Goal: Task Accomplishment & Management: Manage account settings

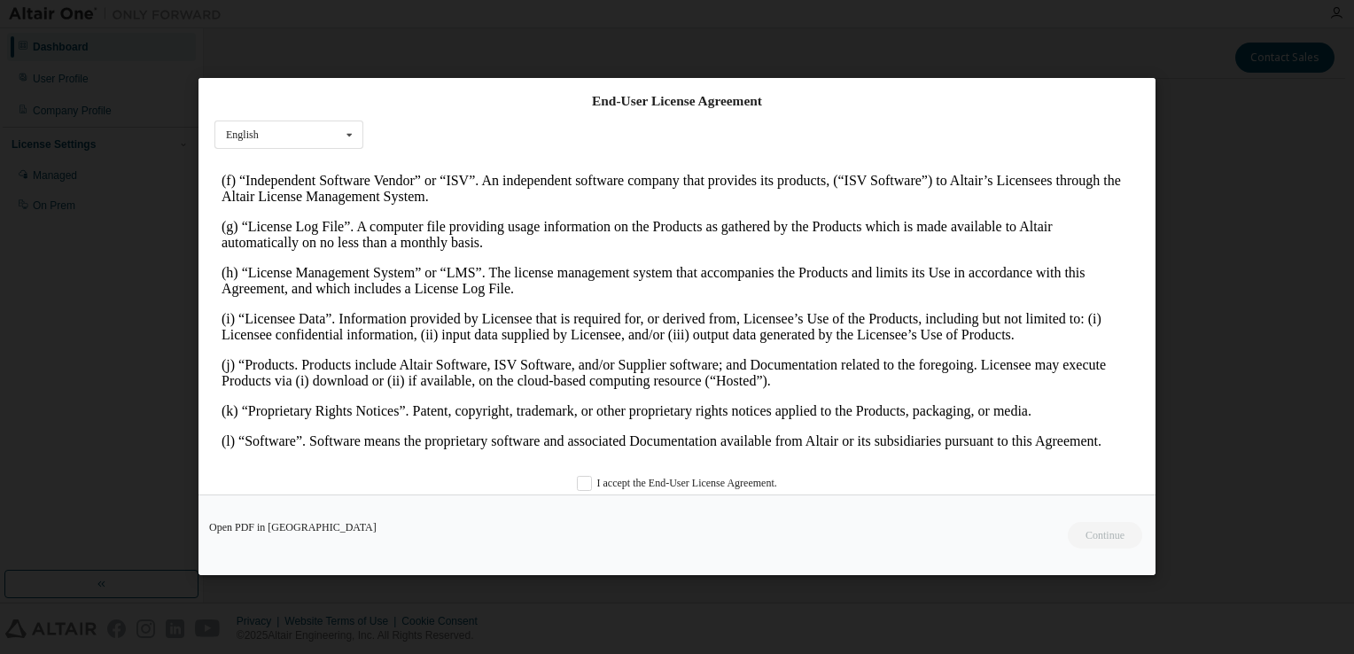
scroll to position [975, 0]
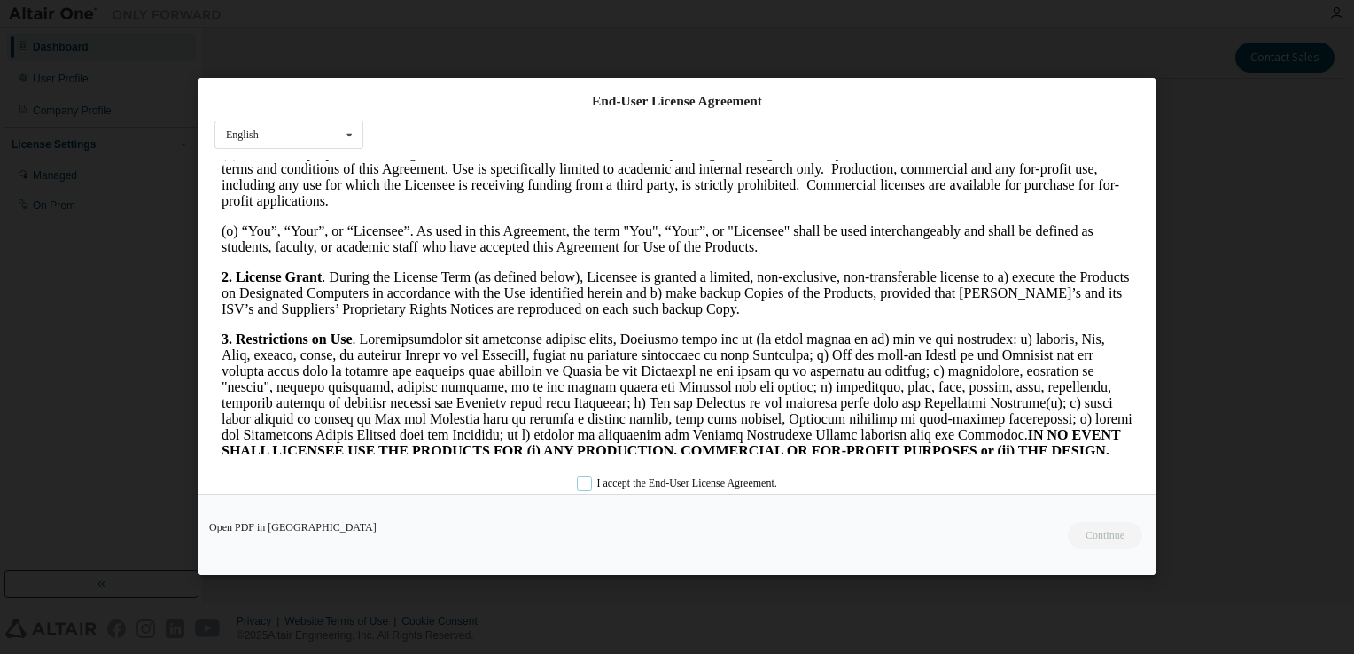
click at [581, 479] on label "I accept the End-User License Agreement." at bounding box center [677, 484] width 200 height 15
click at [1068, 525] on div "Open PDF in [GEOGRAPHIC_DATA] Continue" at bounding box center [677, 535] width 957 height 81
click at [1079, 528] on button "Continue" at bounding box center [1104, 536] width 76 height 27
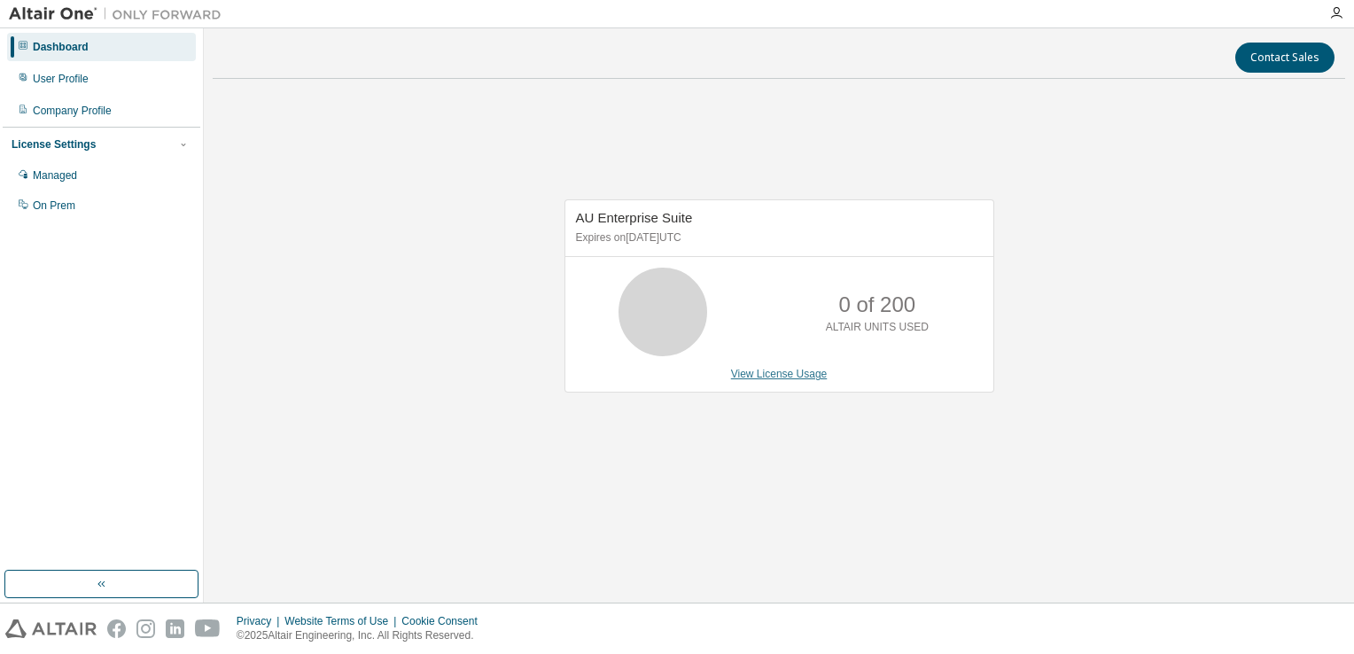
click at [786, 376] on link "View License Usage" at bounding box center [779, 374] width 97 height 12
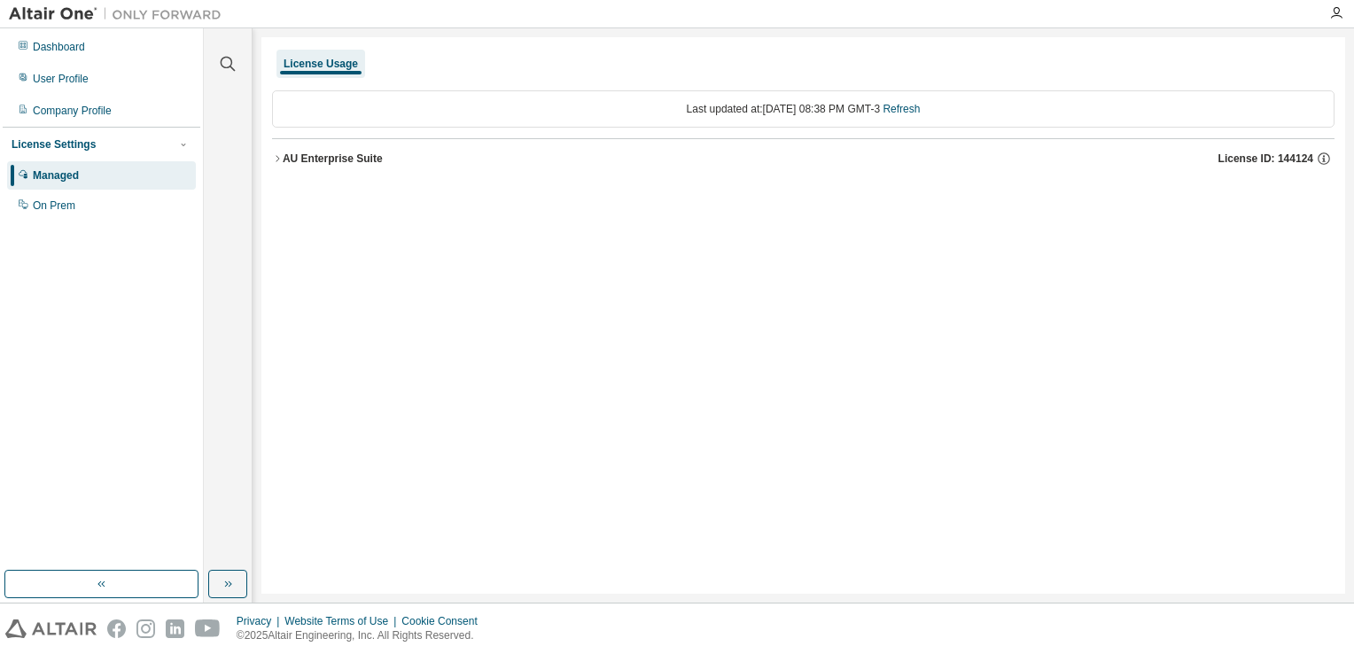
click at [300, 160] on div "AU Enterprise Suite" at bounding box center [333, 159] width 100 height 14
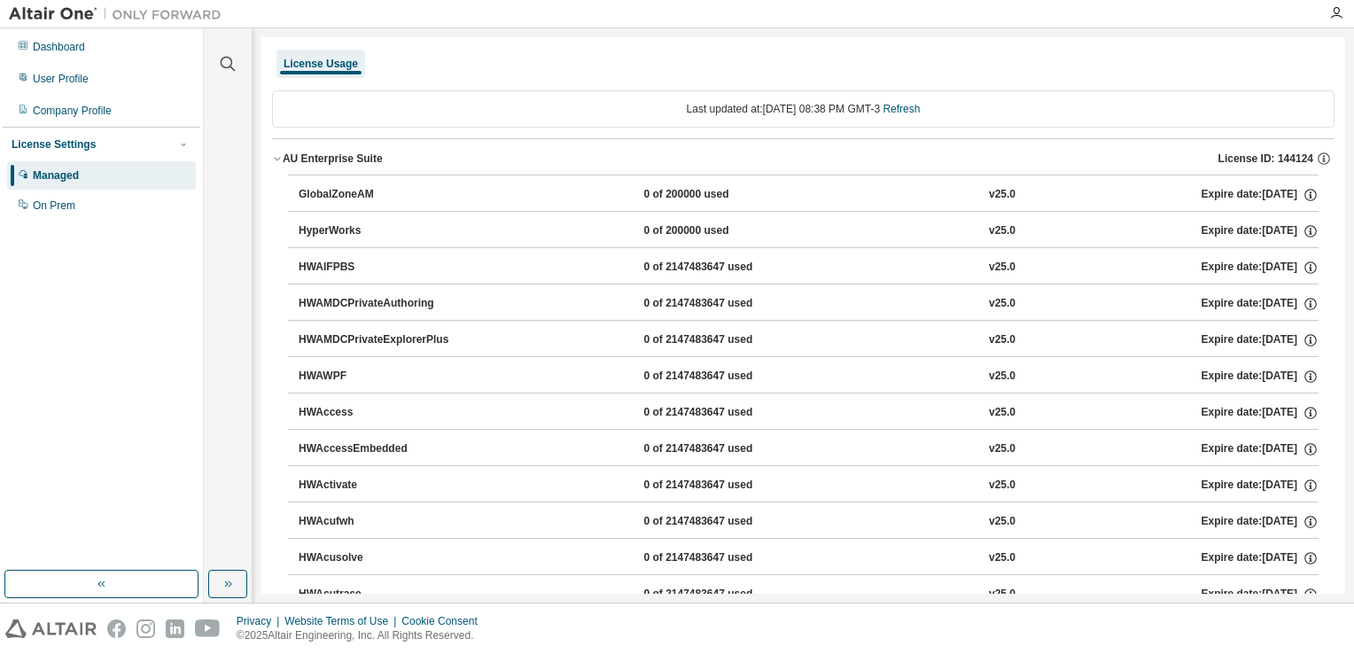
click at [365, 235] on div "HyperWorks" at bounding box center [379, 231] width 160 height 16
click at [311, 223] on div "HyperWorks" at bounding box center [379, 231] width 160 height 16
click at [358, 224] on div "HyperWorks" at bounding box center [379, 231] width 160 height 16
drag, startPoint x: 358, startPoint y: 224, endPoint x: 335, endPoint y: 228, distance: 23.3
click at [335, 228] on div "HyperWorks" at bounding box center [379, 231] width 160 height 16
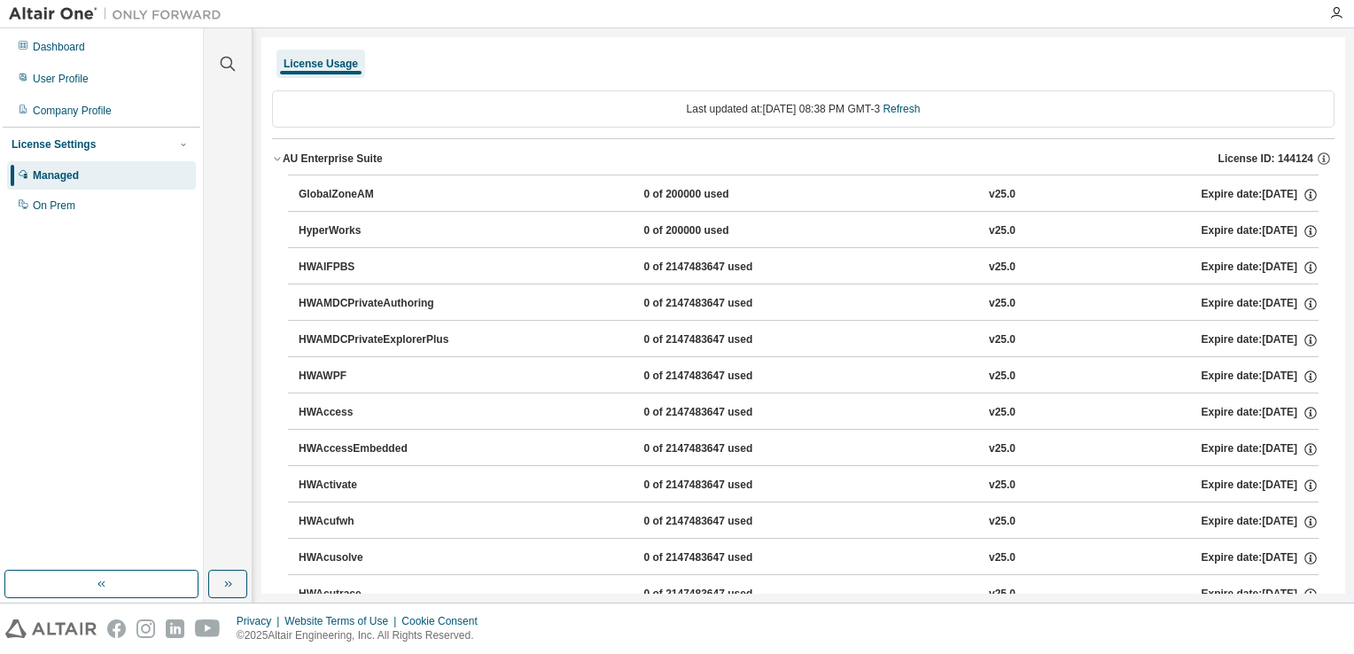
click at [335, 228] on div "HyperWorks" at bounding box center [379, 231] width 160 height 16
click at [344, 167] on button "AU Enterprise Suite License ID: 144124" at bounding box center [803, 158] width 1063 height 39
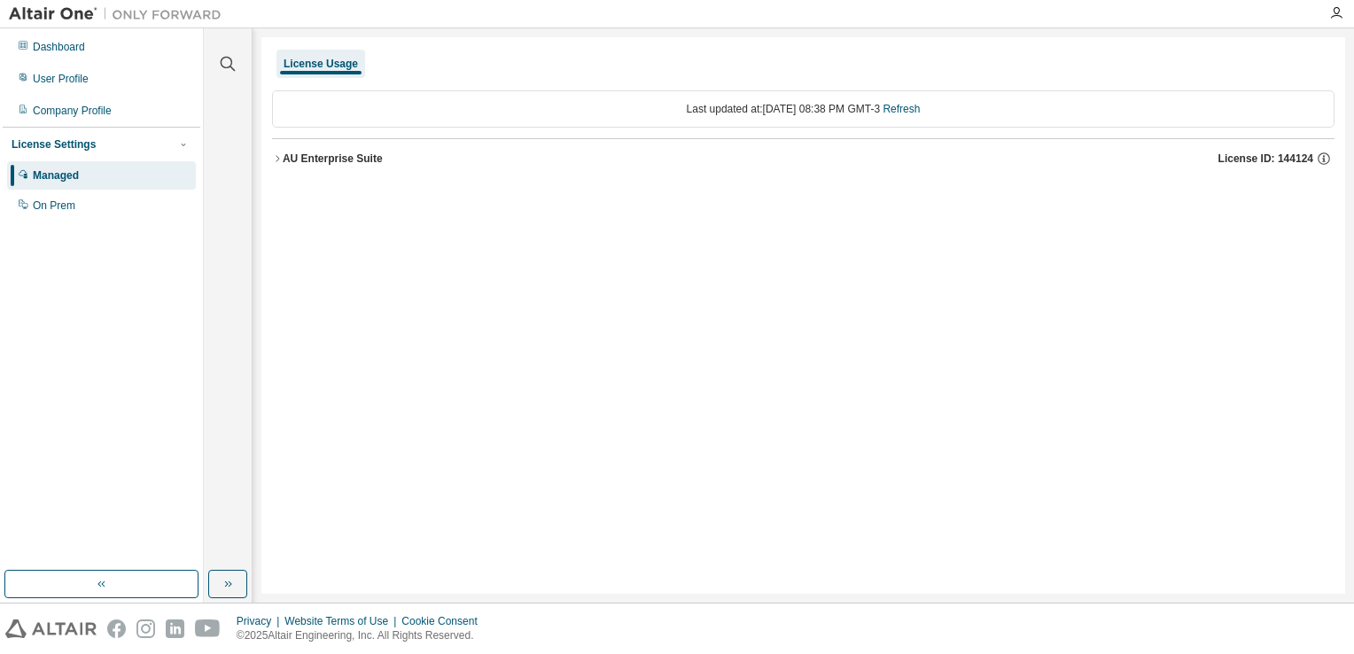
click at [346, 161] on div "AU Enterprise Suite" at bounding box center [333, 159] width 100 height 14
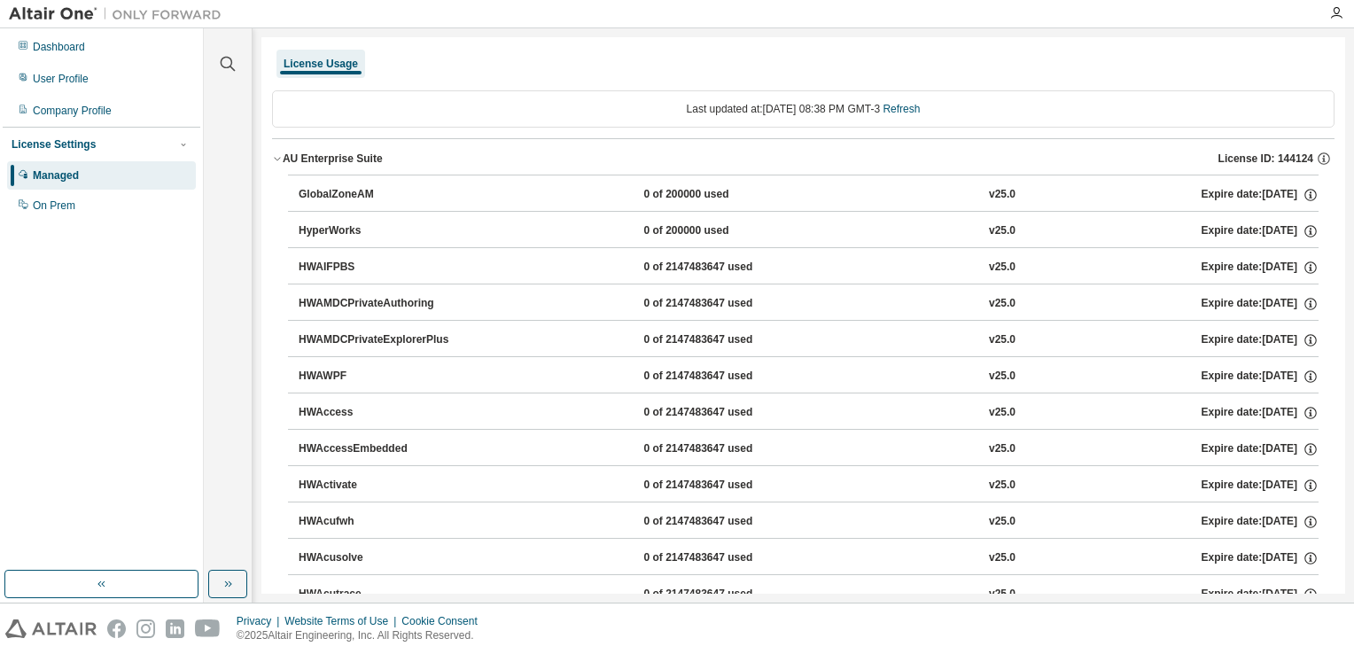
drag, startPoint x: 336, startPoint y: 69, endPoint x: 331, endPoint y: 97, distance: 27.8
click at [335, 73] on div "License Usage" at bounding box center [321, 64] width 89 height 28
drag, startPoint x: 331, startPoint y: 97, endPoint x: 339, endPoint y: 119, distance: 23.5
click at [339, 119] on div "Last updated at: [DATE] 08:38 PM GMT-3 Refresh" at bounding box center [803, 108] width 1063 height 37
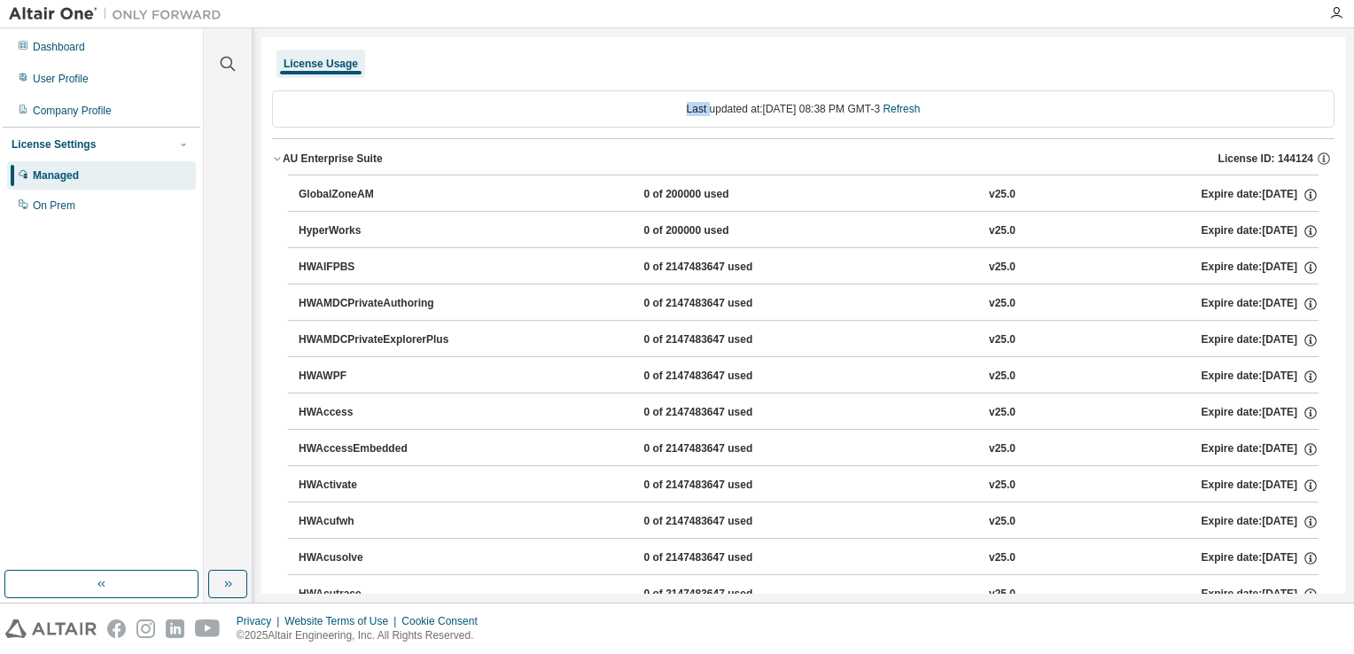
drag, startPoint x: 339, startPoint y: 119, endPoint x: 292, endPoint y: 105, distance: 49.9
click at [292, 105] on div "Last updated at: [DATE] 08:38 PM GMT-3 Refresh" at bounding box center [803, 108] width 1063 height 37
click at [957, 140] on button "AU Enterprise Suite License ID: 144124" at bounding box center [803, 158] width 1063 height 39
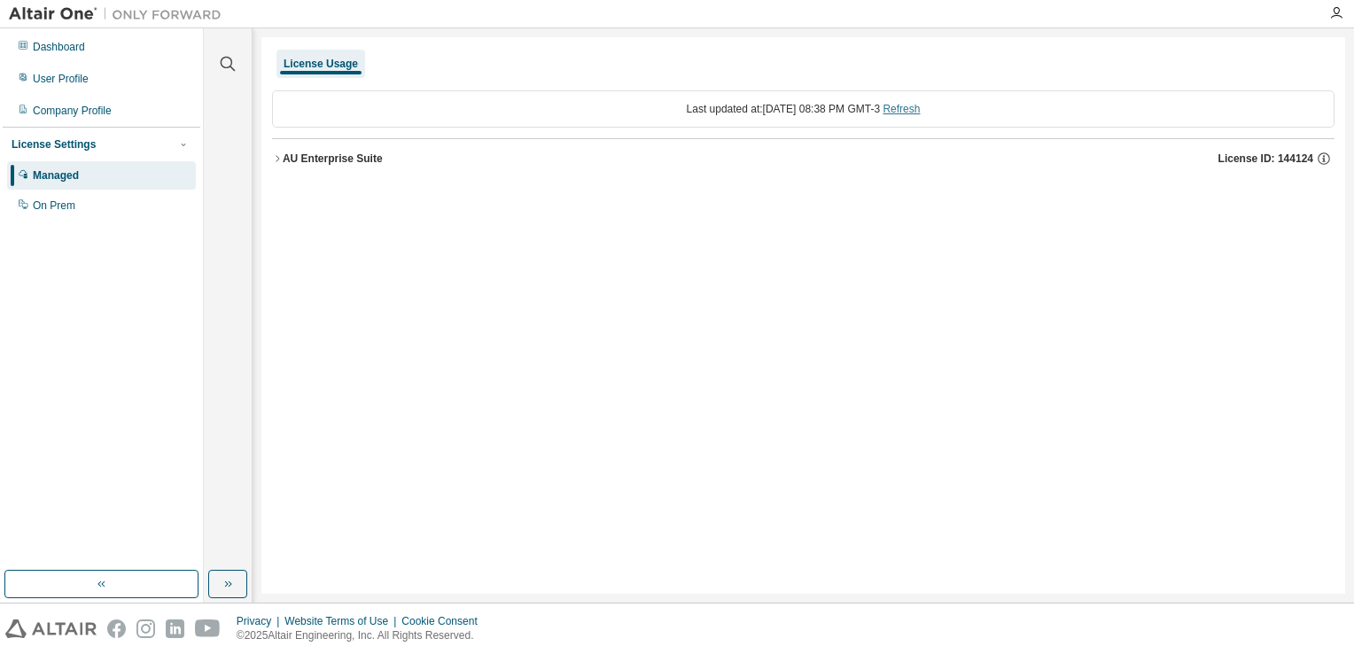
click at [920, 110] on link "Refresh" at bounding box center [901, 109] width 37 height 12
click at [407, 151] on div "AU Enterprise Suite License ID: 144124" at bounding box center [809, 159] width 1052 height 16
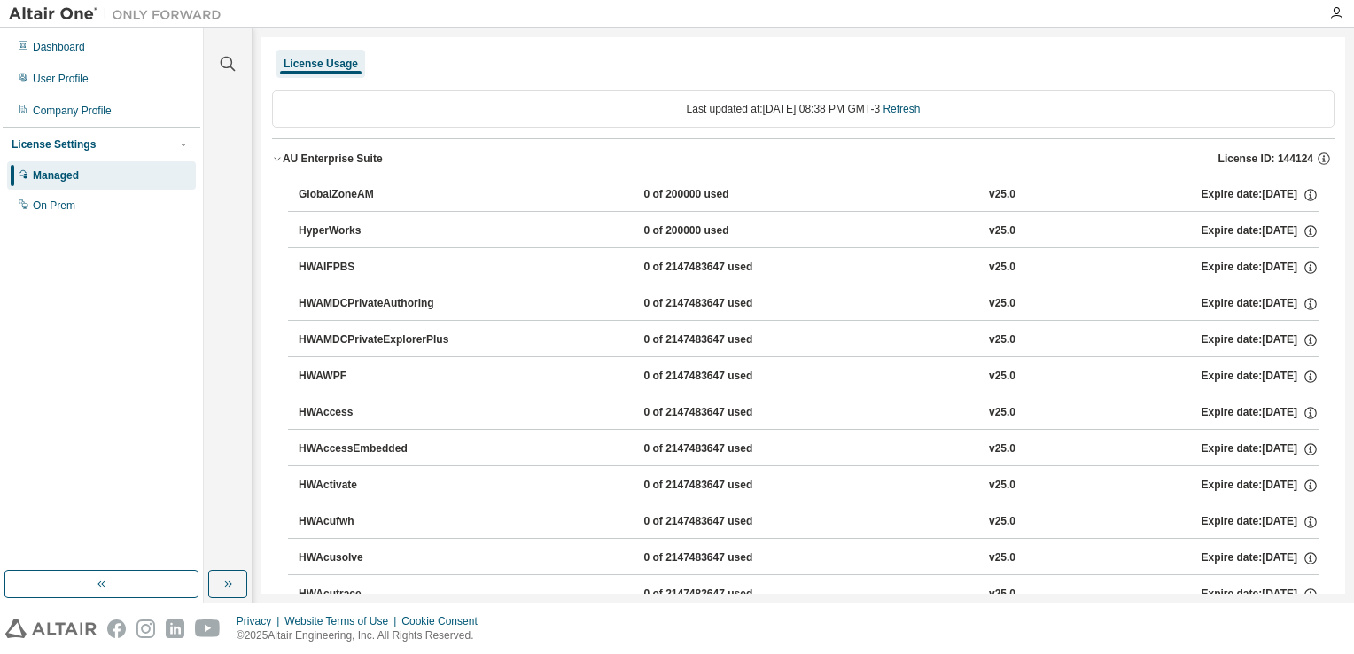
click at [292, 316] on div "HWAMDCPrivateAuthoring 0 of 2147483647 used v25.0 Expire date: [DATE]" at bounding box center [803, 302] width 1031 height 36
click at [300, 311] on button "HWAMDCPrivateAuthoring 0 of 2147483647 used v25.0 Expire date: [DATE]" at bounding box center [809, 303] width 1020 height 39
click at [301, 310] on button "HWAMDCPrivateAuthoring 0 of 2147483647 used v25.0 Expire date: [DATE]" at bounding box center [809, 303] width 1020 height 39
drag, startPoint x: 336, startPoint y: 271, endPoint x: 300, endPoint y: 240, distance: 47.1
click at [300, 240] on button "HyperWorks 0 of 200000 used v25.0 Expire date: [DATE]" at bounding box center [809, 231] width 1020 height 39
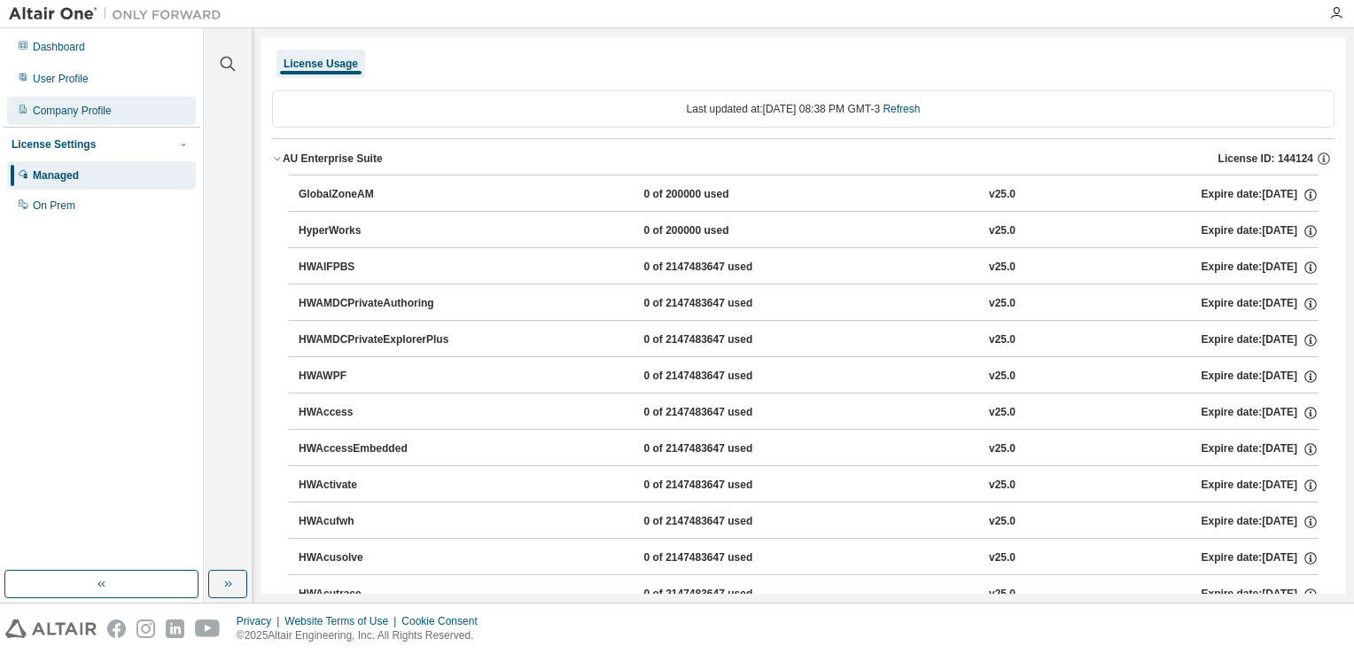
click at [113, 112] on div "Company Profile" at bounding box center [101, 111] width 189 height 28
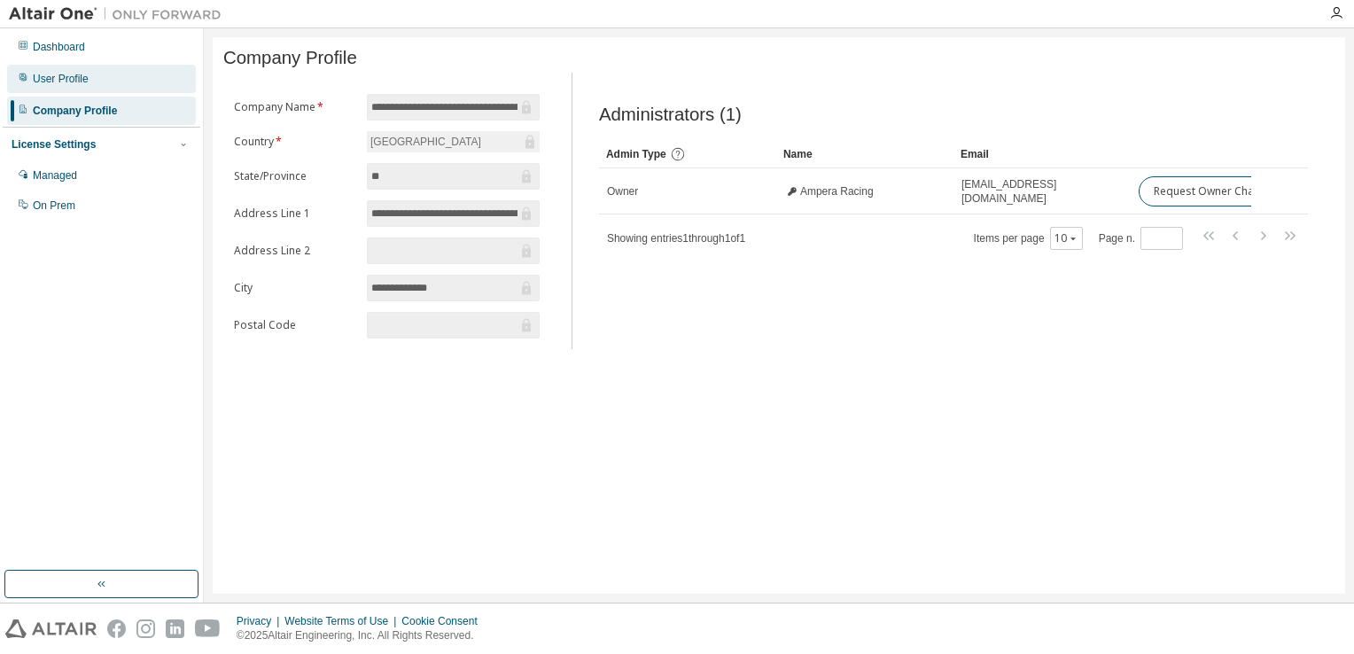
click at [129, 82] on div "User Profile" at bounding box center [101, 79] width 189 height 28
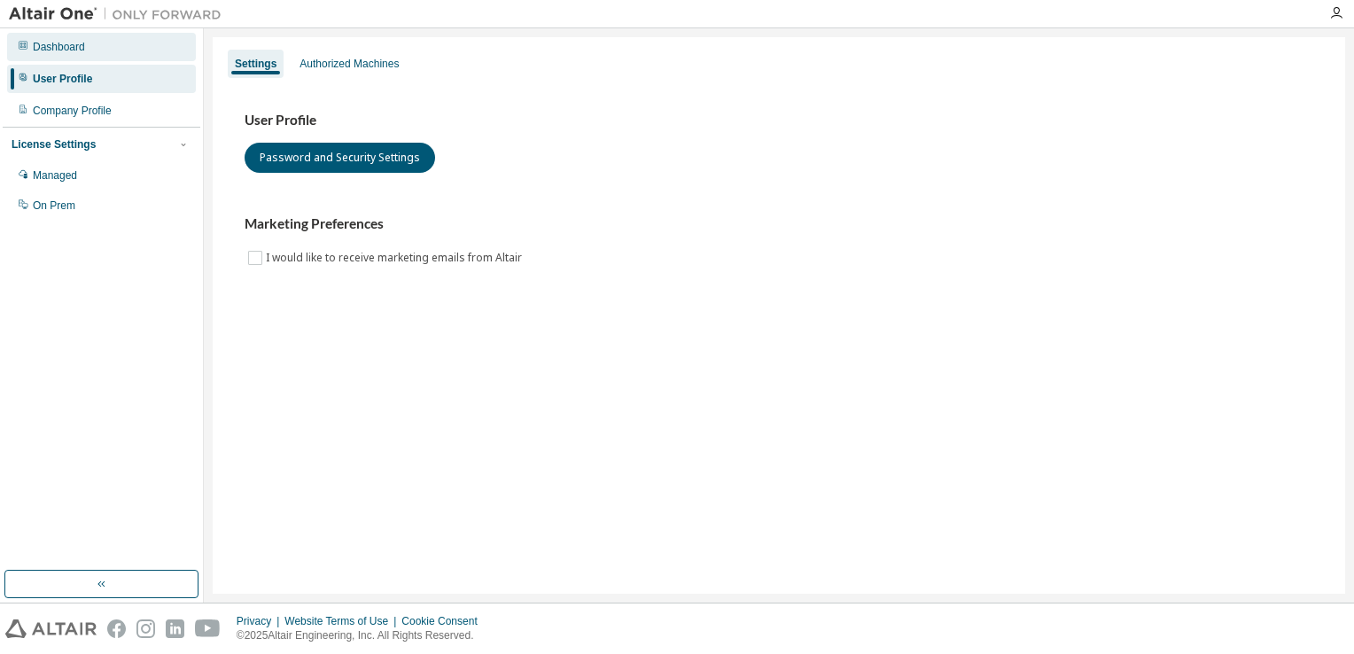
click at [136, 56] on div "Dashboard" at bounding box center [101, 47] width 189 height 28
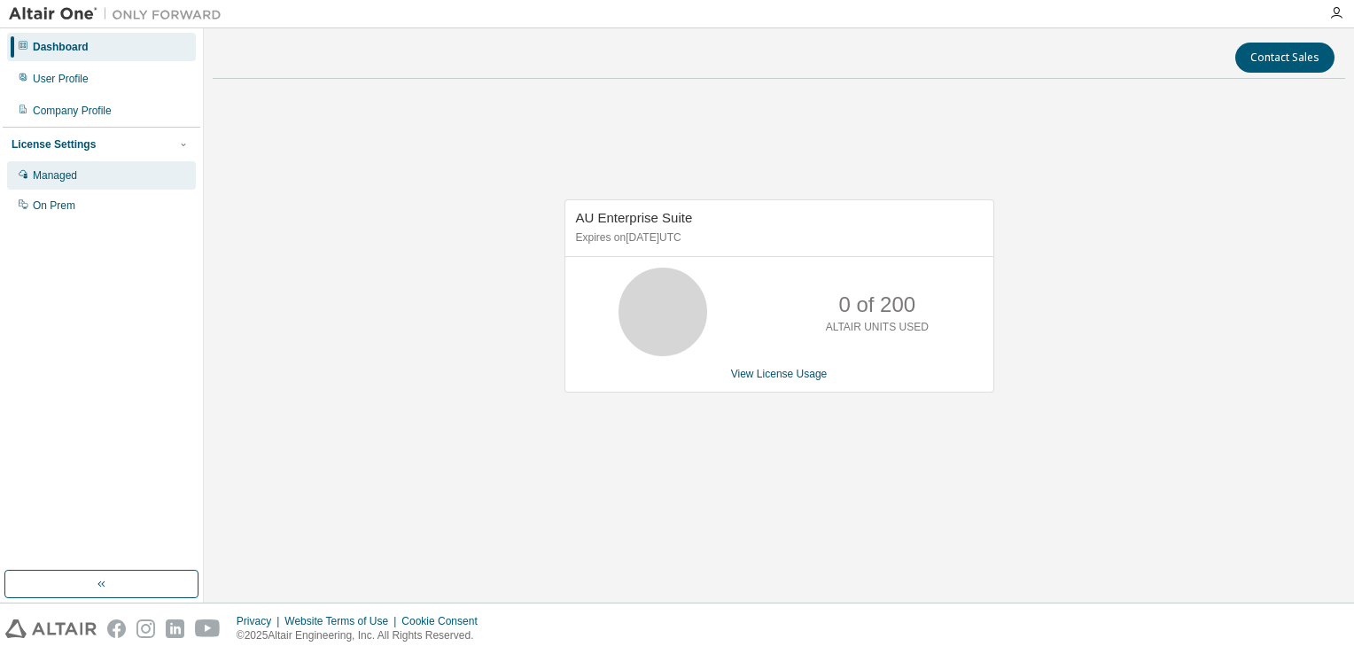
click at [124, 175] on div "Managed" at bounding box center [101, 175] width 189 height 28
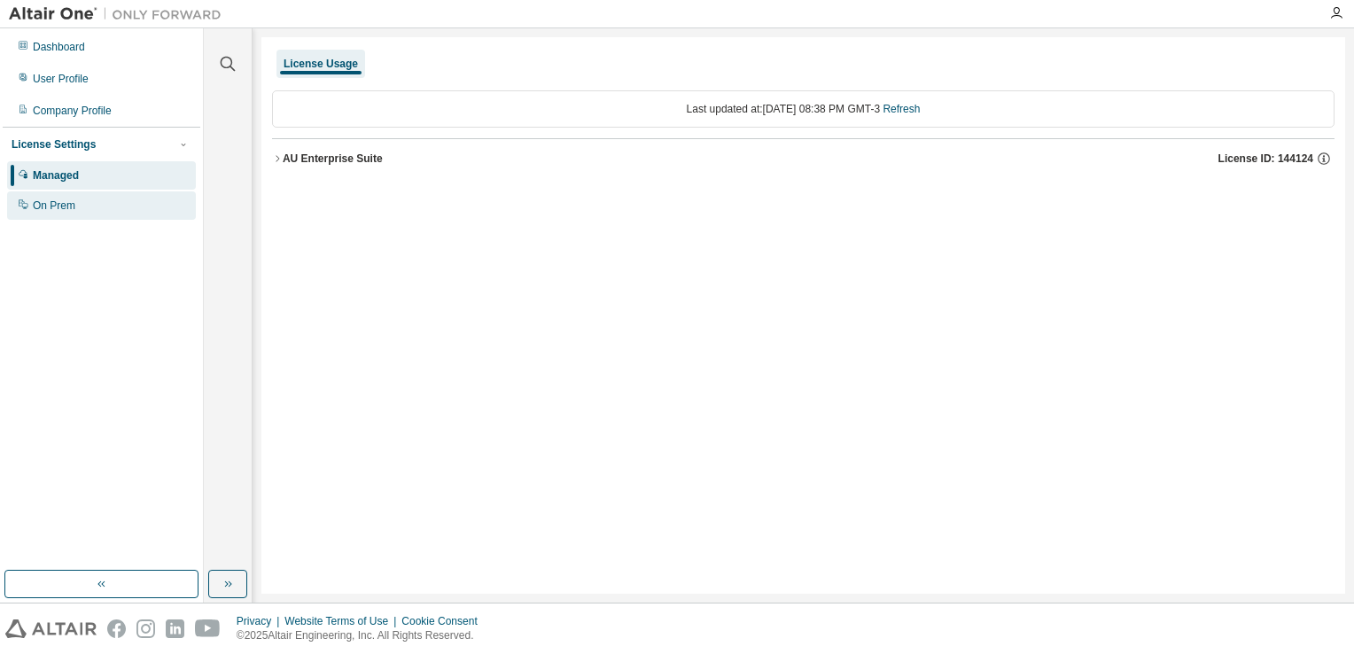
click at [82, 199] on div "On Prem" at bounding box center [101, 205] width 189 height 28
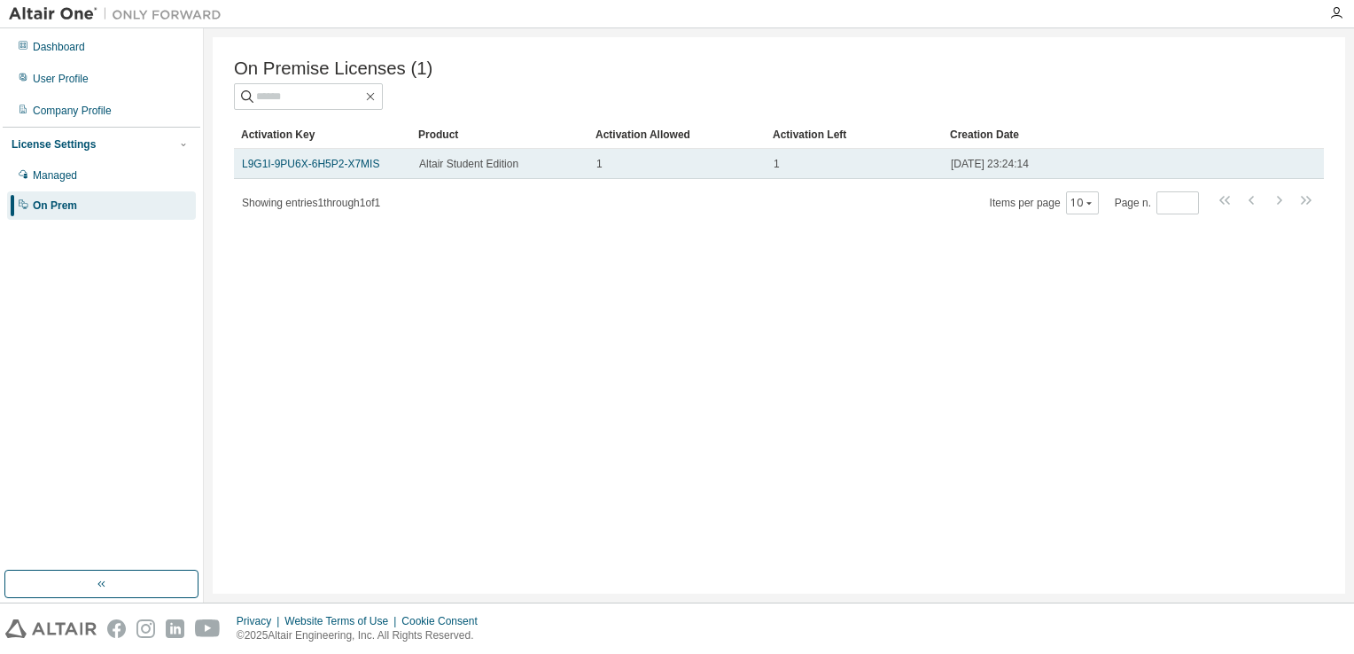
click at [322, 176] on td "L9G1I-9PU6X-6H5P2-X7MIS" at bounding box center [322, 164] width 177 height 30
click at [406, 169] on td "L9G1I-9PU6X-6H5P2-X7MIS" at bounding box center [322, 164] width 177 height 30
click at [1024, 171] on span "[DATE] 23:24:14" at bounding box center [990, 164] width 78 height 14
click at [333, 165] on link "L9G1I-9PU6X-6H5P2-X7MIS" at bounding box center [310, 164] width 137 height 12
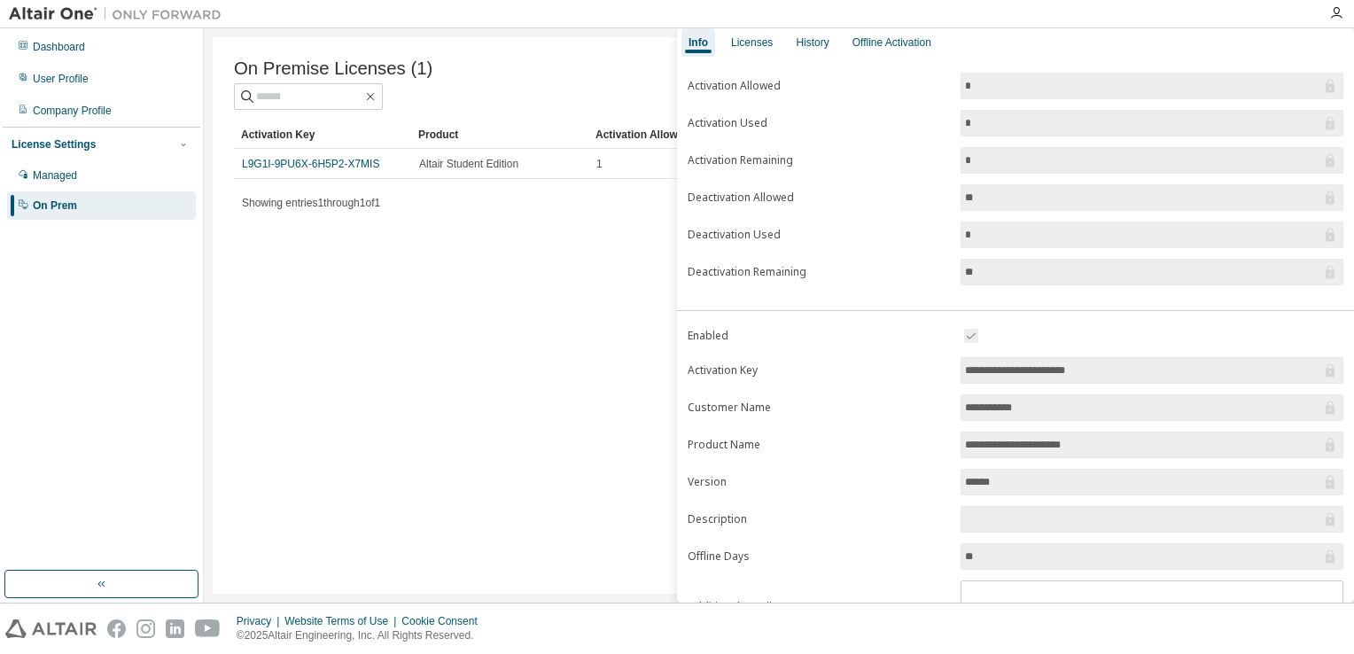
scroll to position [157, 0]
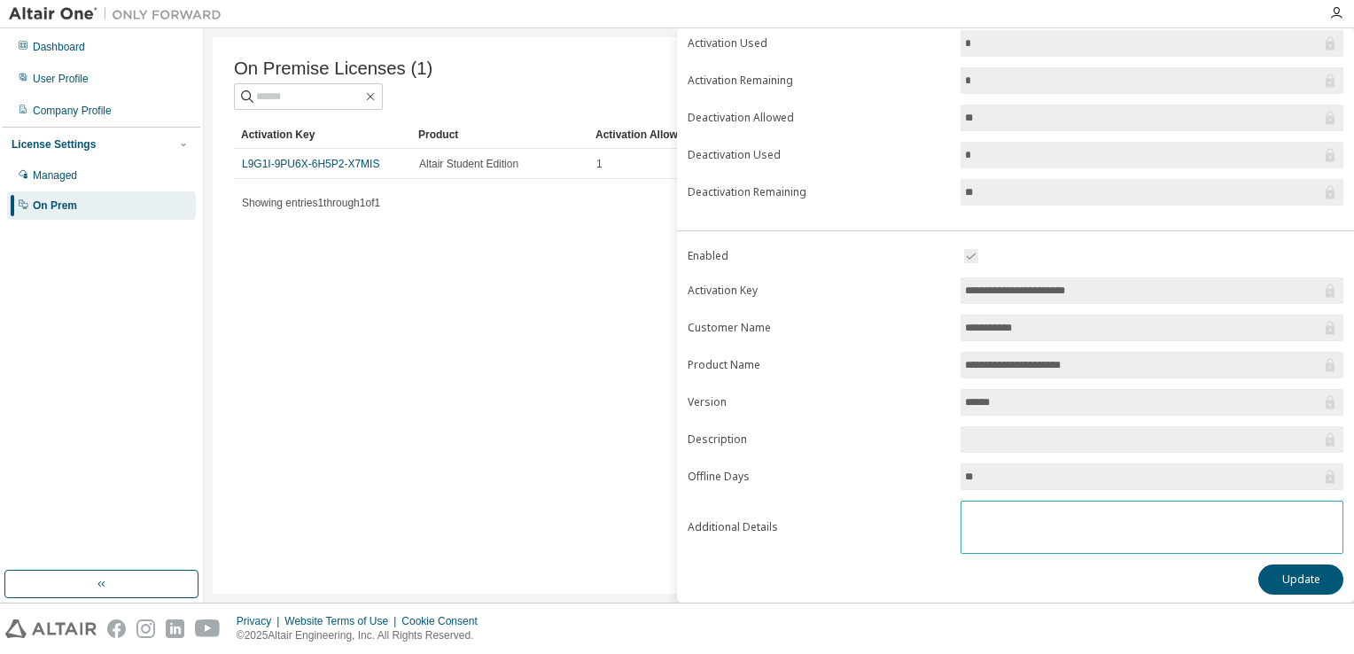
click at [1073, 509] on textarea at bounding box center [1152, 525] width 381 height 46
click at [1263, 555] on div "**********" at bounding box center [1015, 419] width 677 height 349
click at [1273, 565] on button "Update" at bounding box center [1300, 580] width 85 height 30
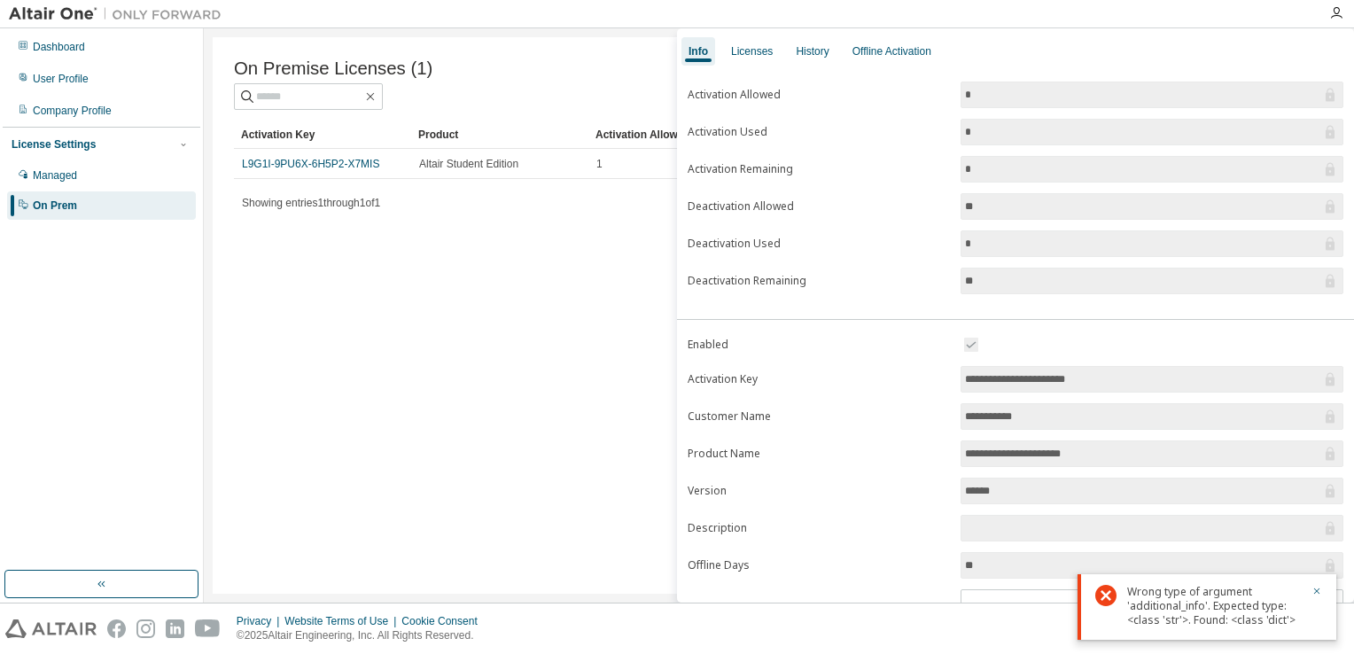
scroll to position [0, 0]
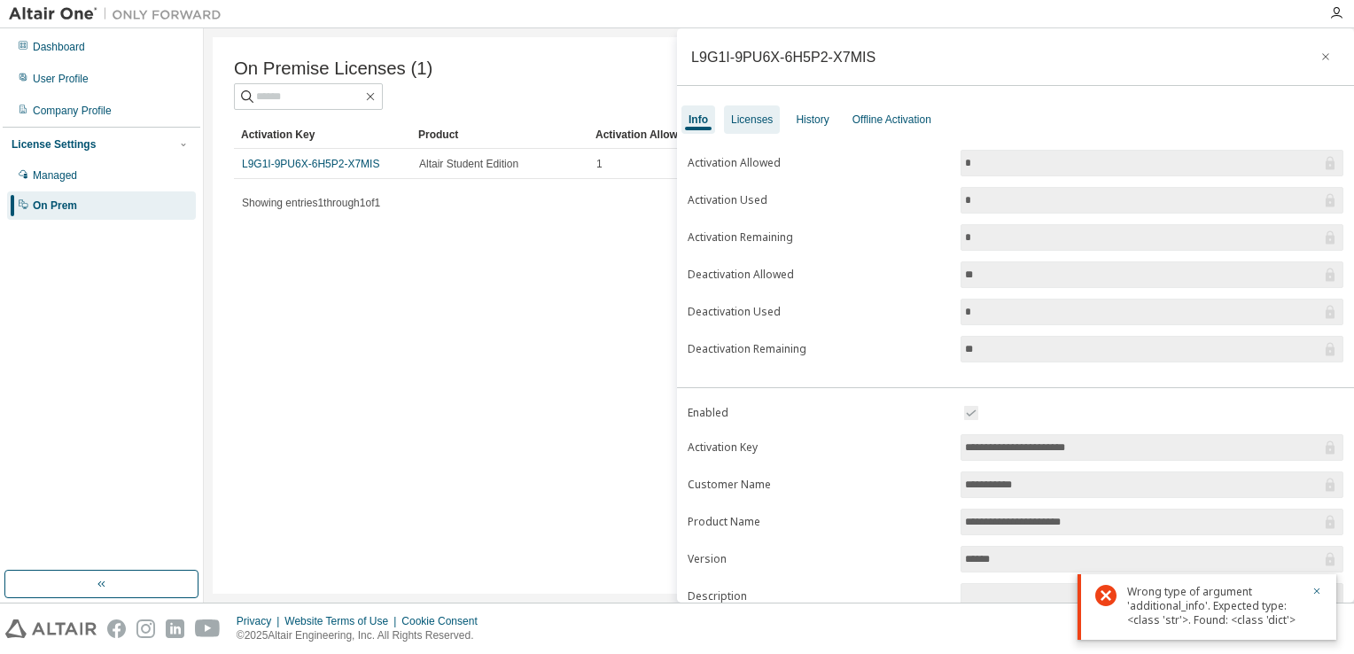
click at [754, 119] on div "Licenses" at bounding box center [752, 120] width 42 height 14
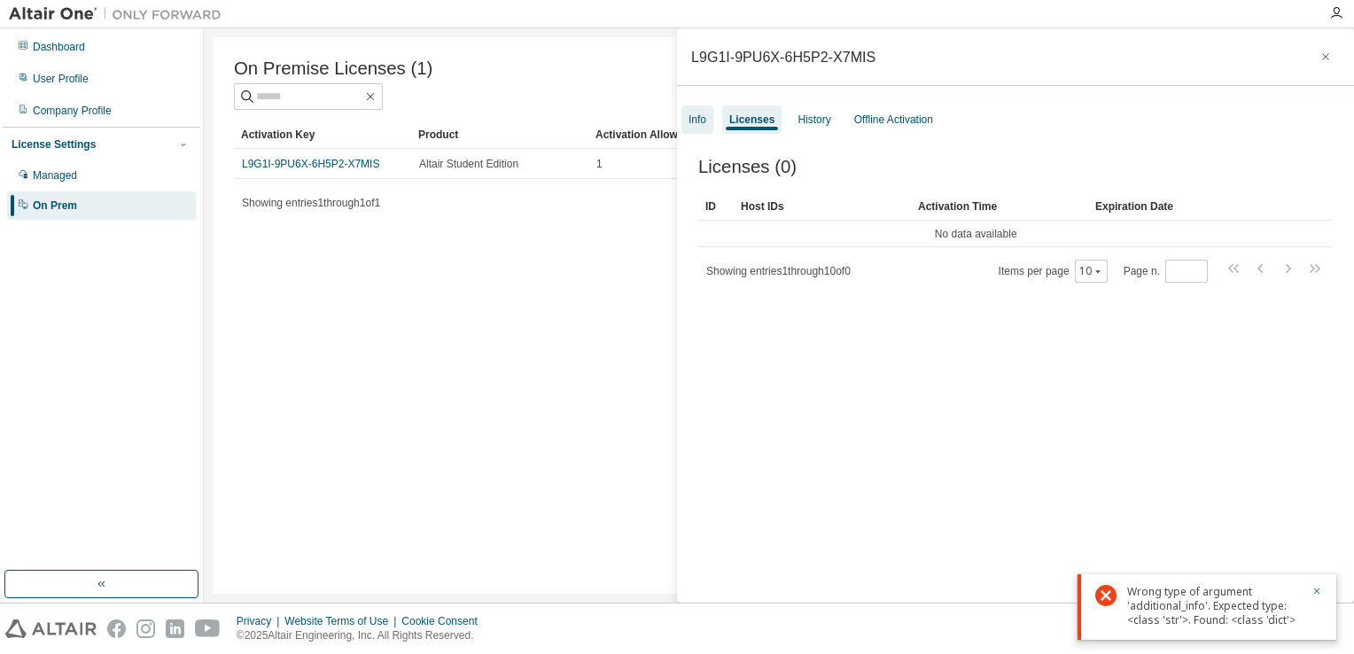
click at [694, 115] on div "Info" at bounding box center [698, 120] width 18 height 14
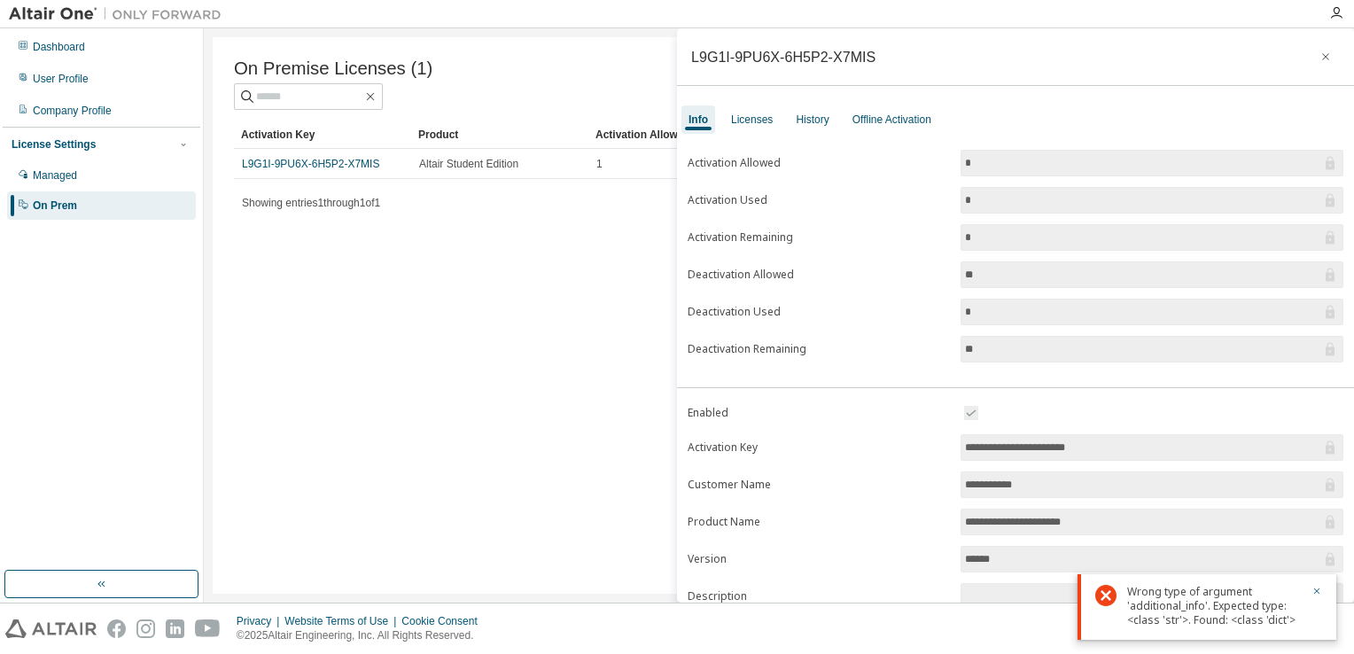
click at [364, 307] on div "On Premise Licenses (1) Clear Load Save Save As Field Operator Value Select fil…" at bounding box center [779, 315] width 1133 height 557
click at [1317, 65] on button "button" at bounding box center [1326, 57] width 28 height 28
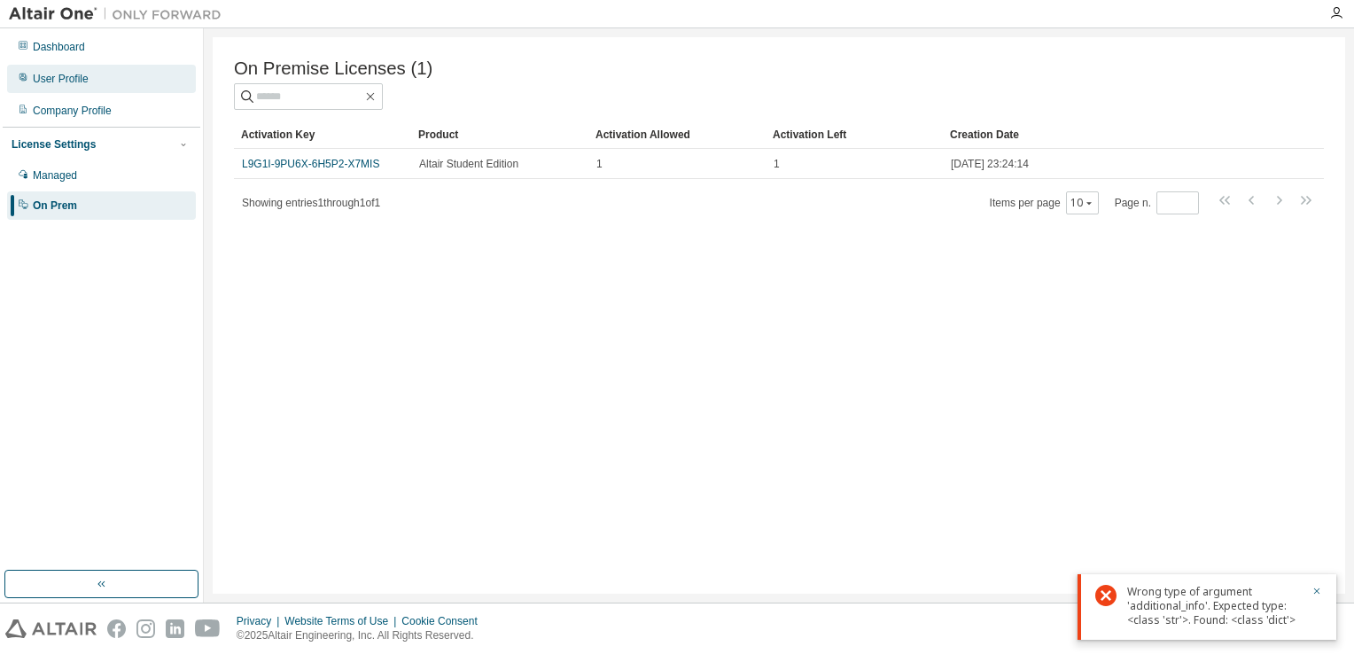
click at [37, 66] on div "User Profile" at bounding box center [101, 79] width 189 height 28
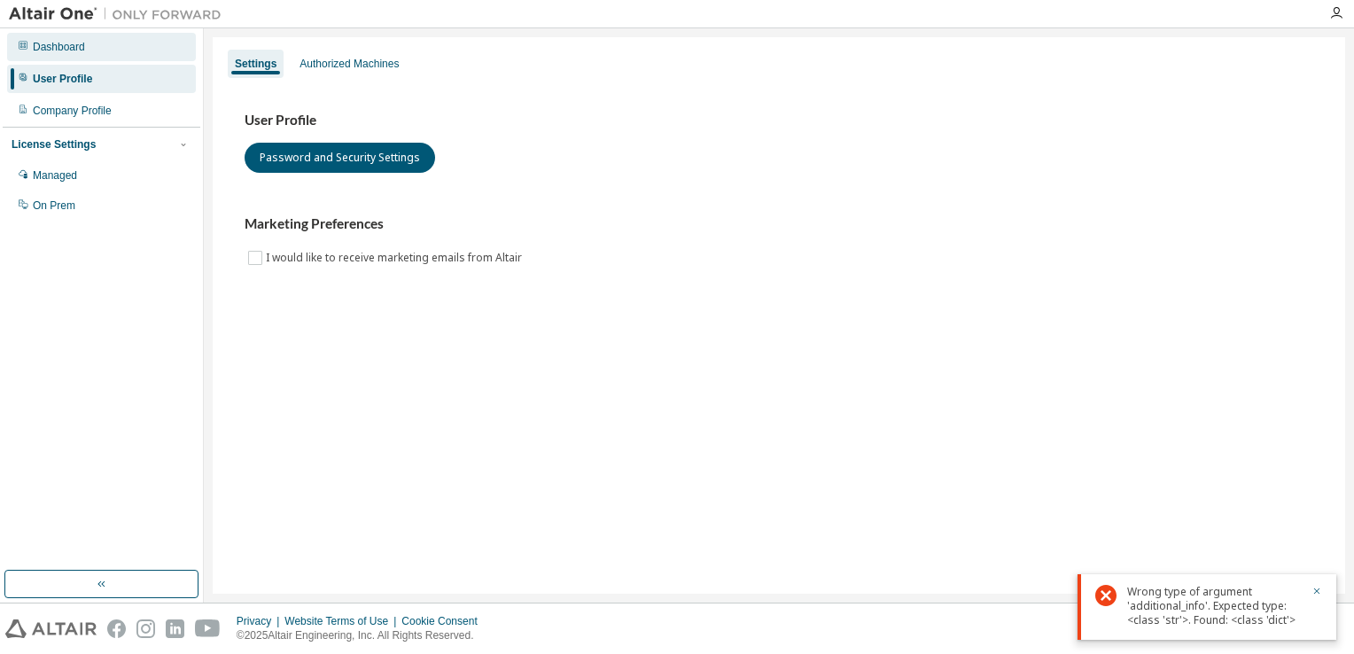
click at [49, 51] on div "Dashboard" at bounding box center [59, 47] width 52 height 14
